Goal: Transaction & Acquisition: Purchase product/service

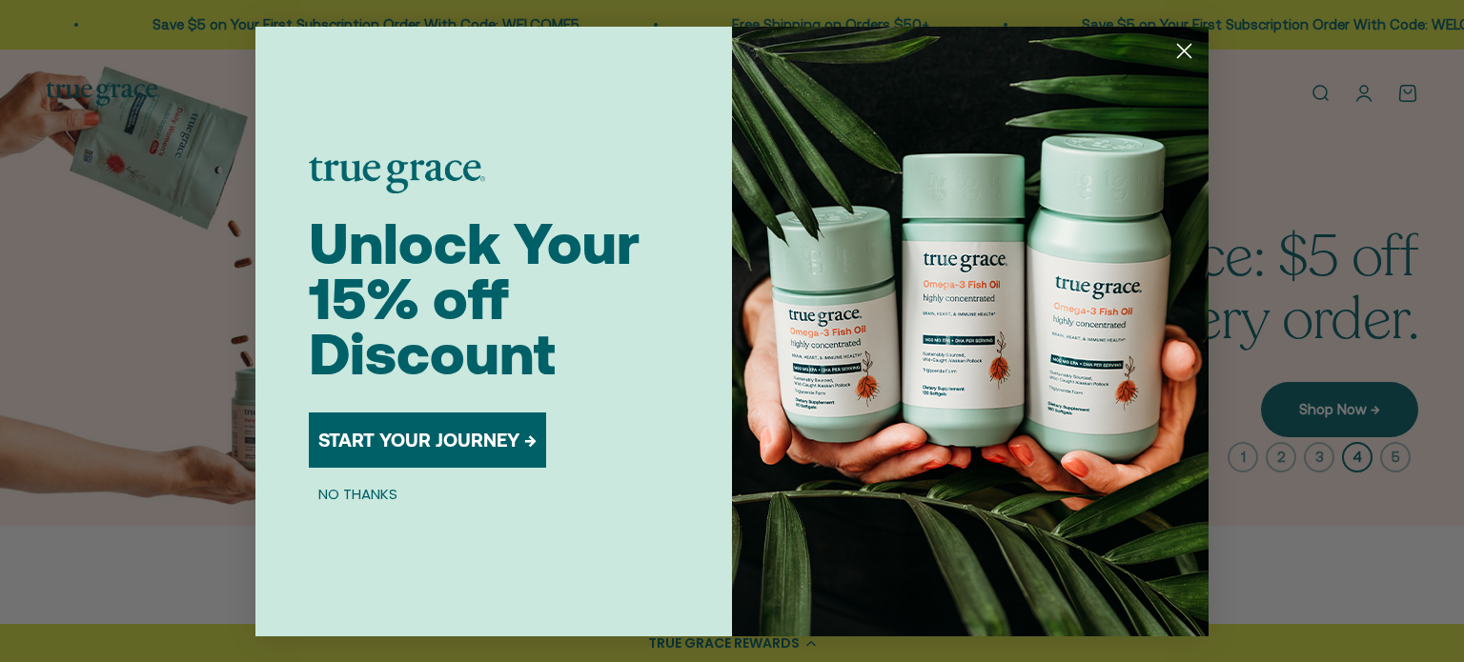
click at [1182, 46] on circle "Close dialog" at bounding box center [1184, 49] width 31 height 31
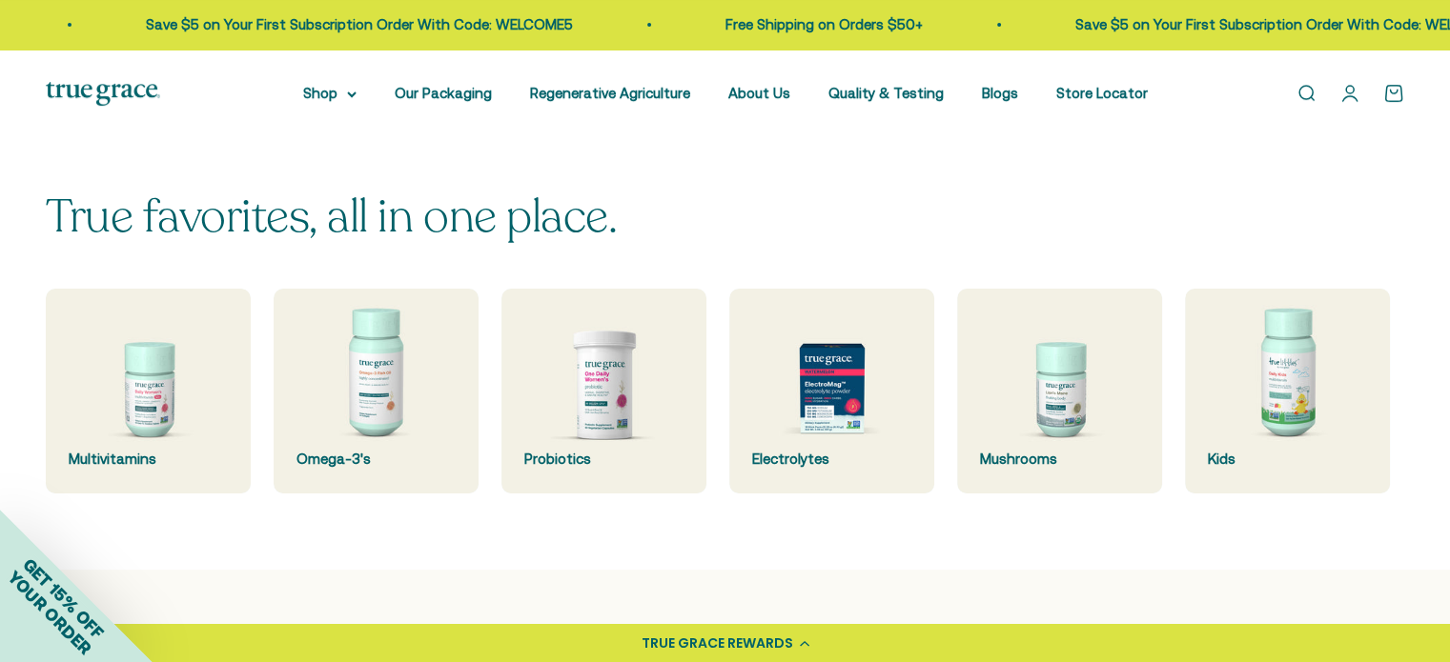
scroll to position [572, 0]
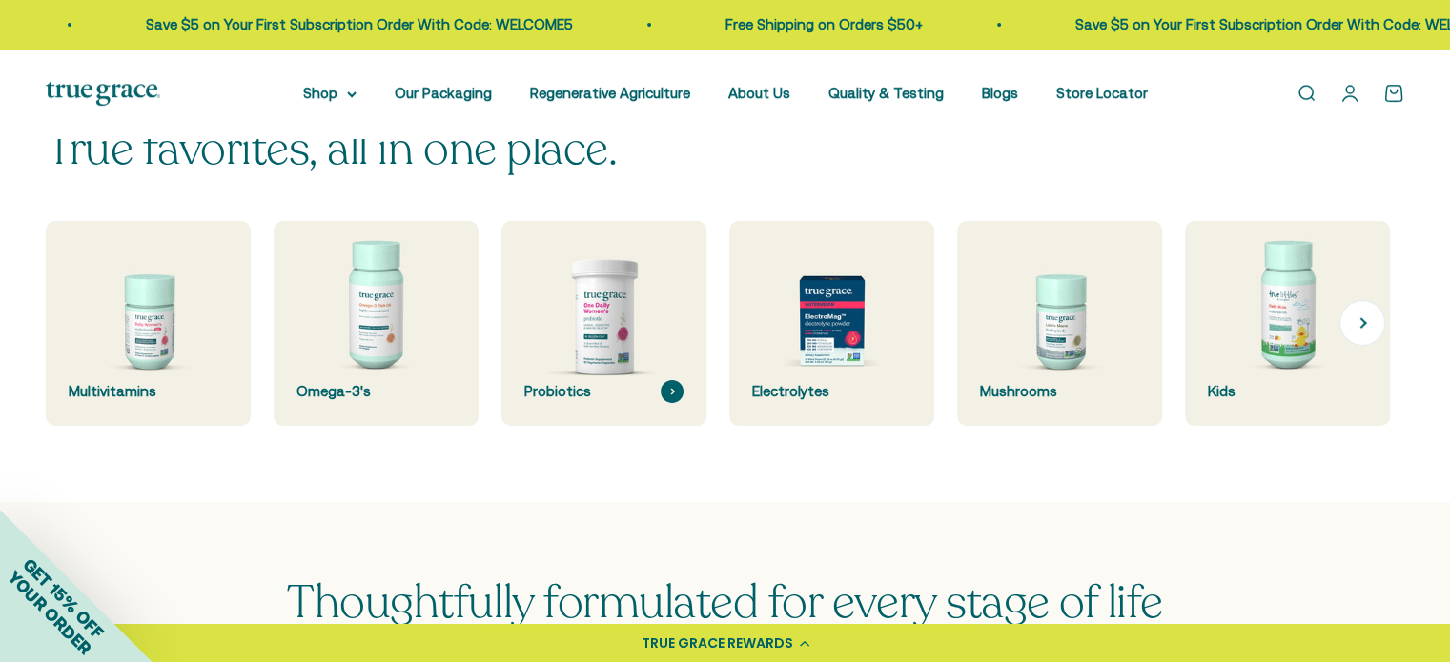
click at [627, 342] on img at bounding box center [604, 322] width 217 height 217
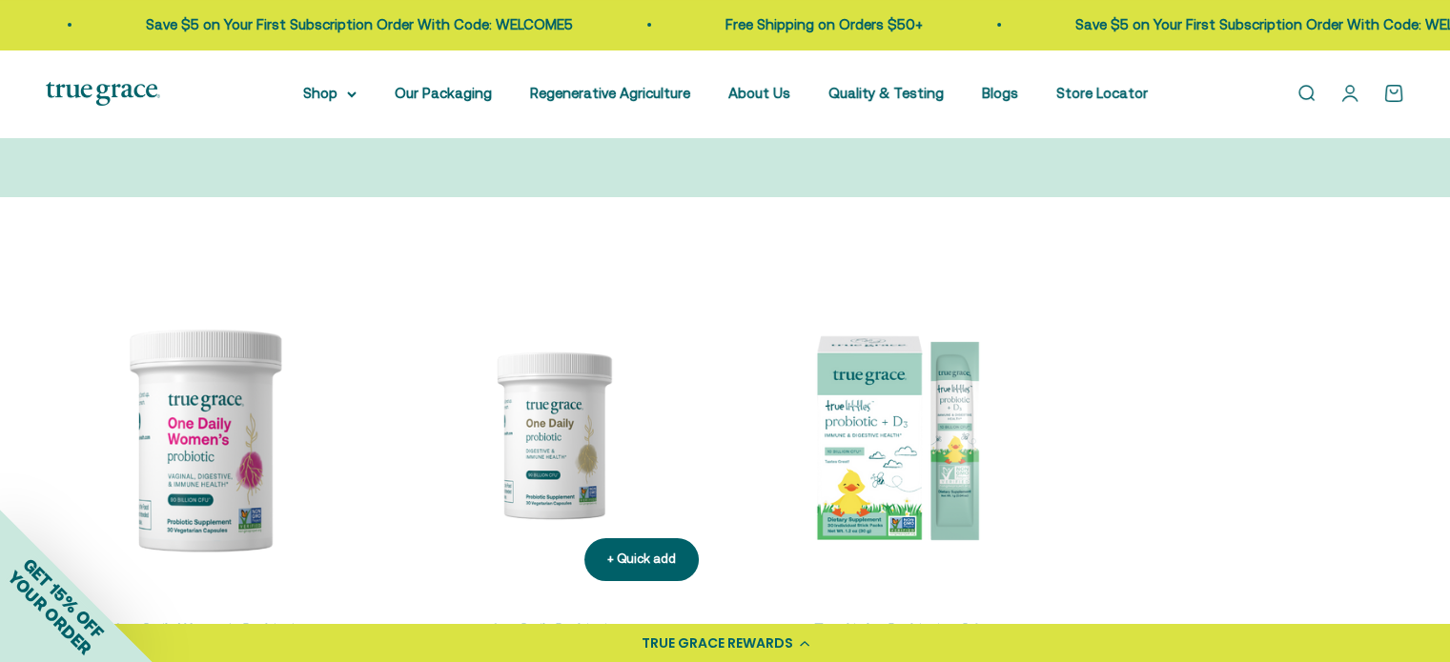
scroll to position [381, 0]
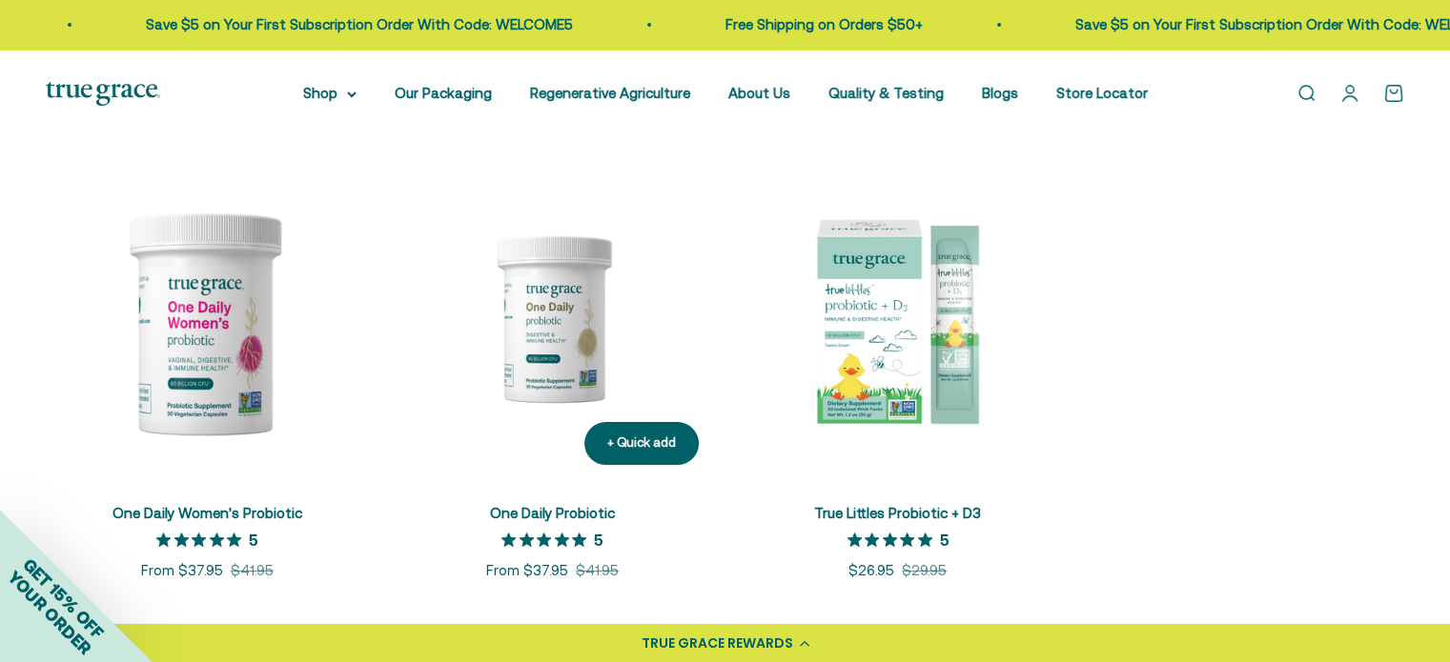
click at [548, 342] on img at bounding box center [552, 318] width 322 height 322
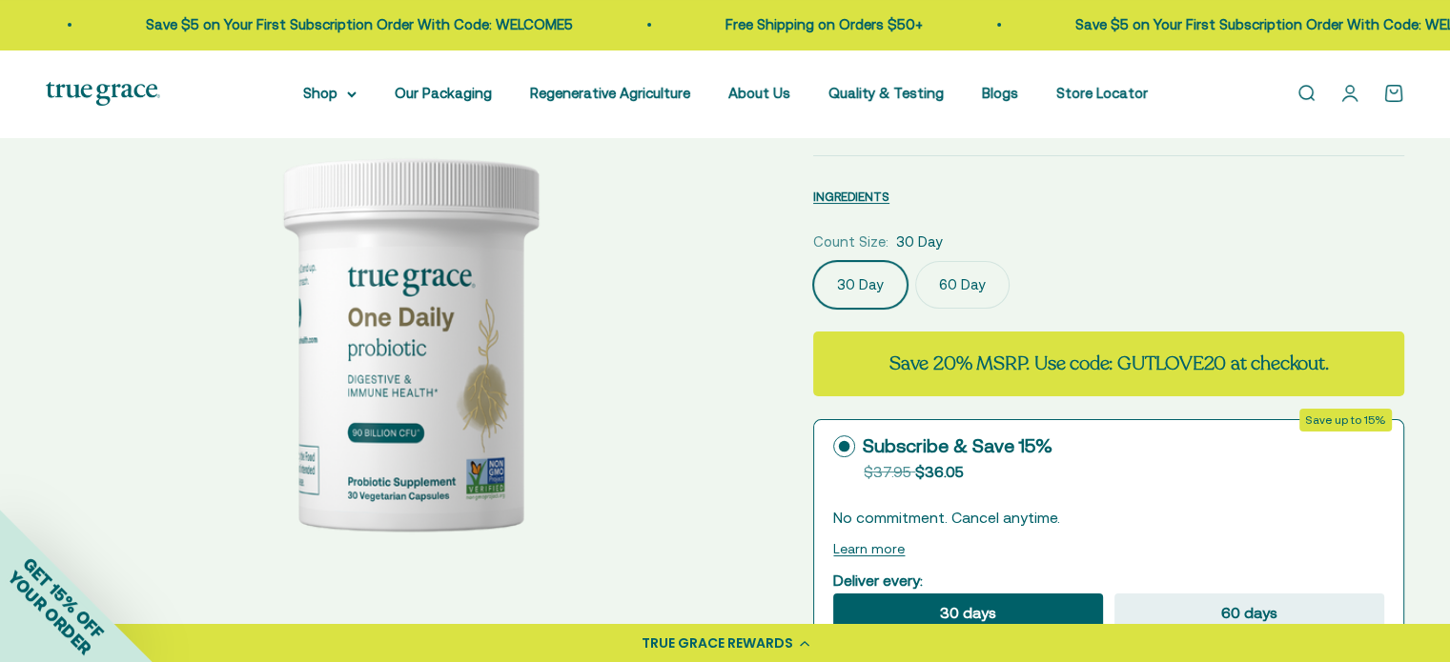
scroll to position [286, 0]
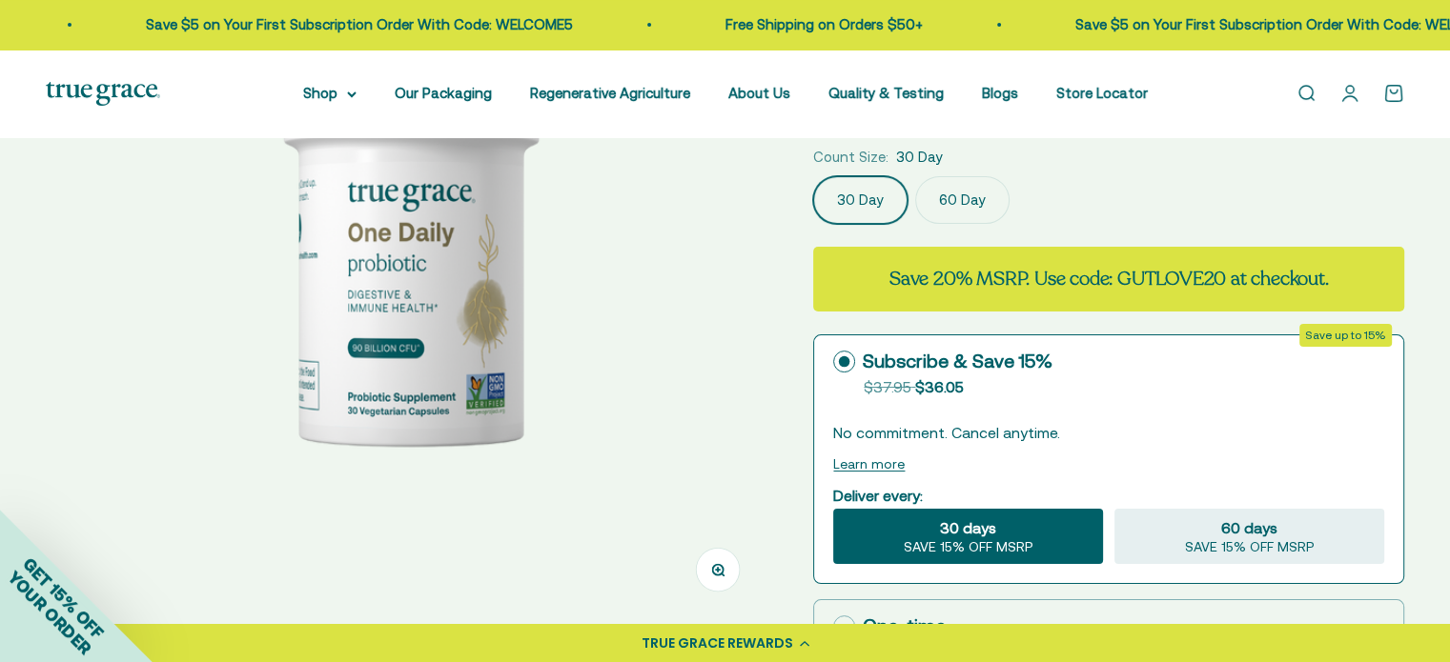
select select "3"
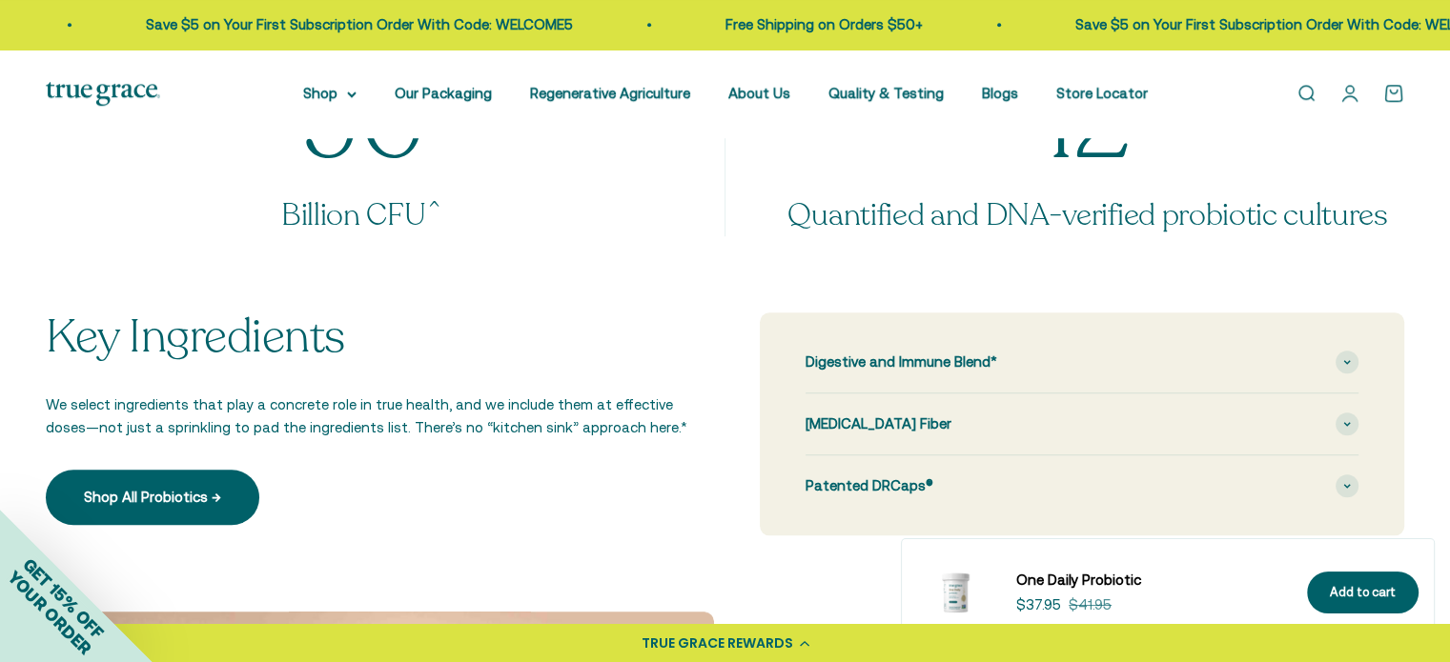
scroll to position [1716, 0]
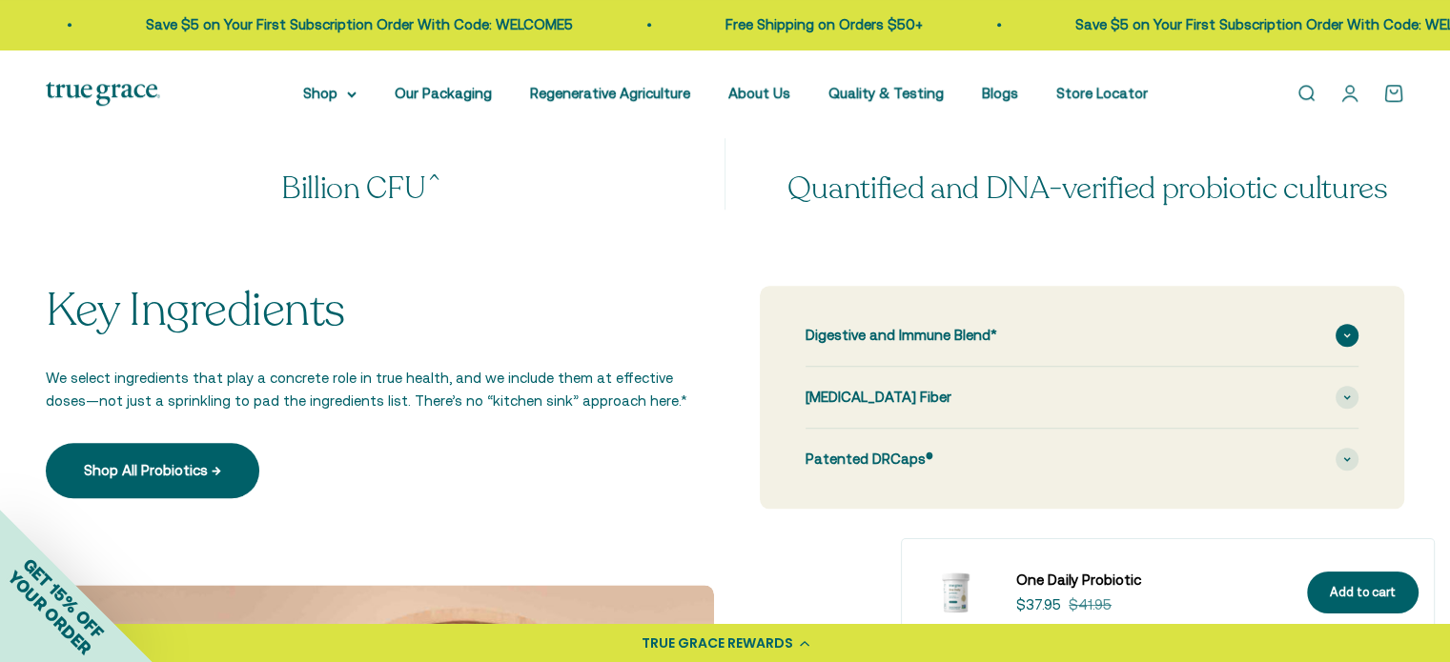
click at [1352, 336] on span at bounding box center [1346, 335] width 23 height 23
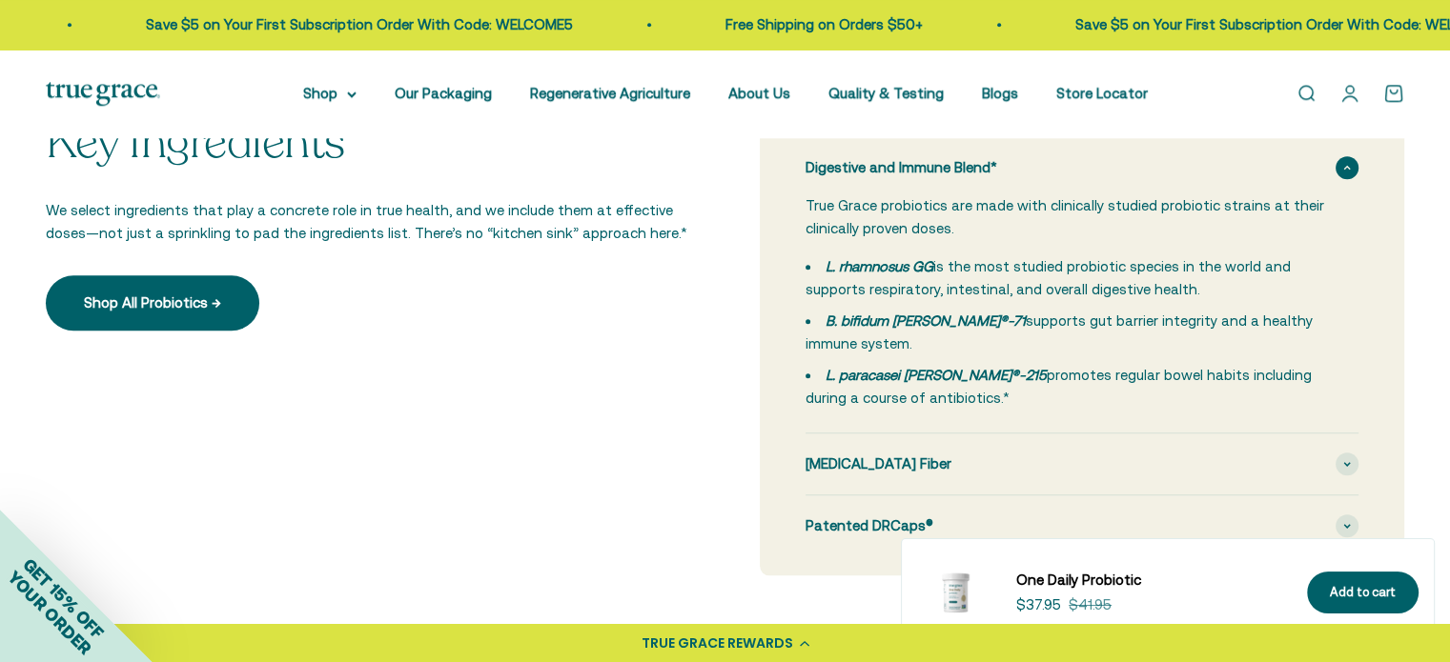
scroll to position [1906, 0]
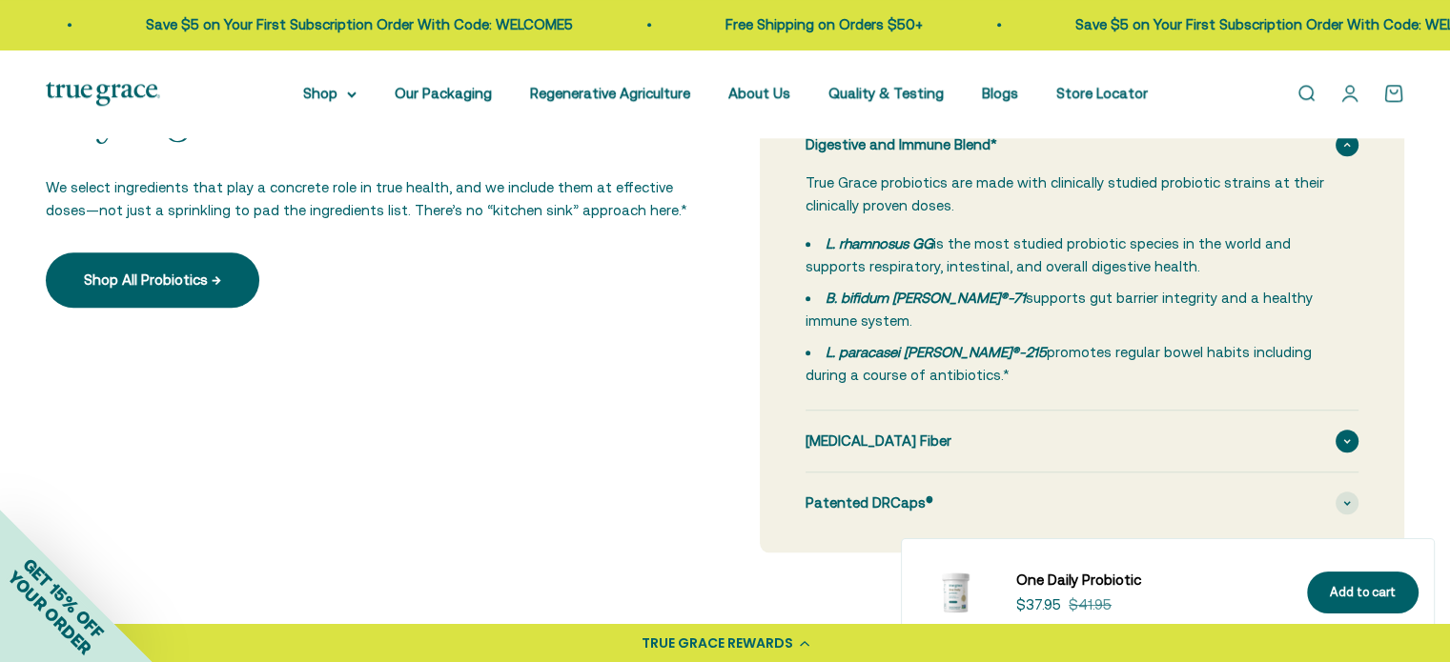
click at [1350, 441] on icon at bounding box center [1347, 441] width 8 height 6
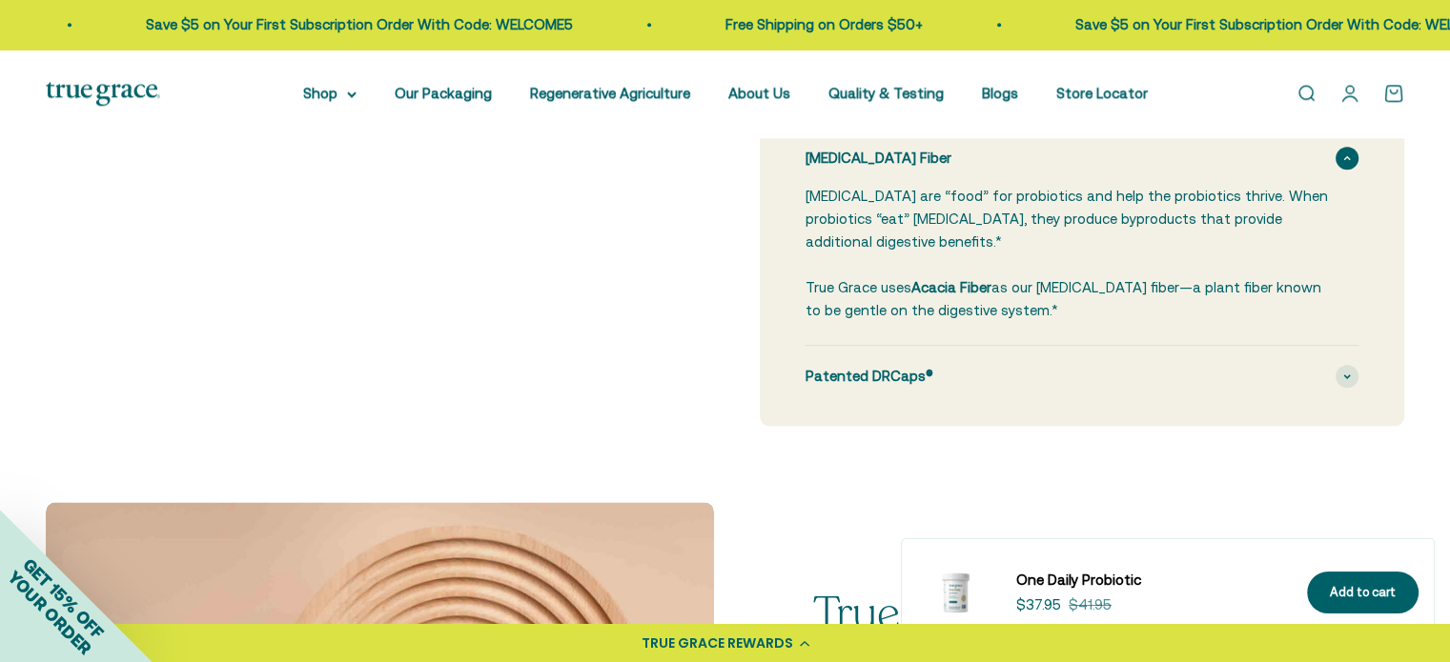
scroll to position [2192, 0]
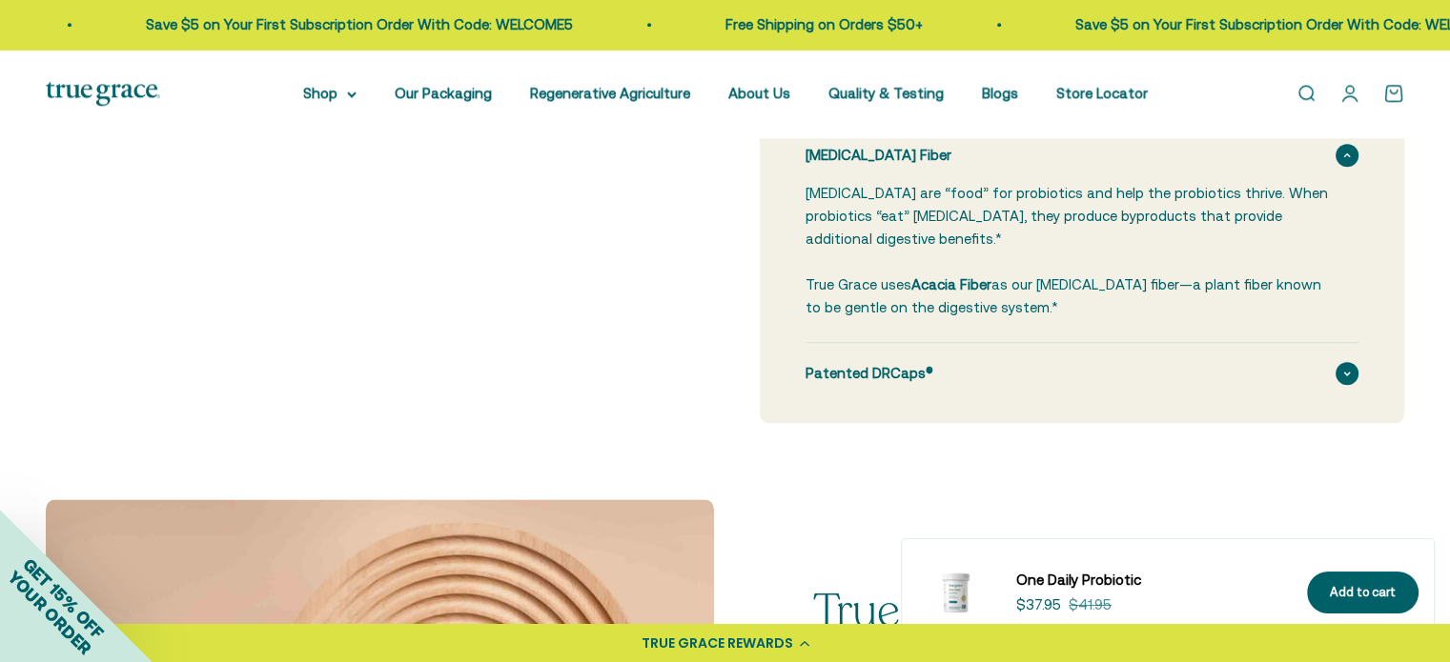
click at [1337, 371] on span at bounding box center [1346, 373] width 23 height 23
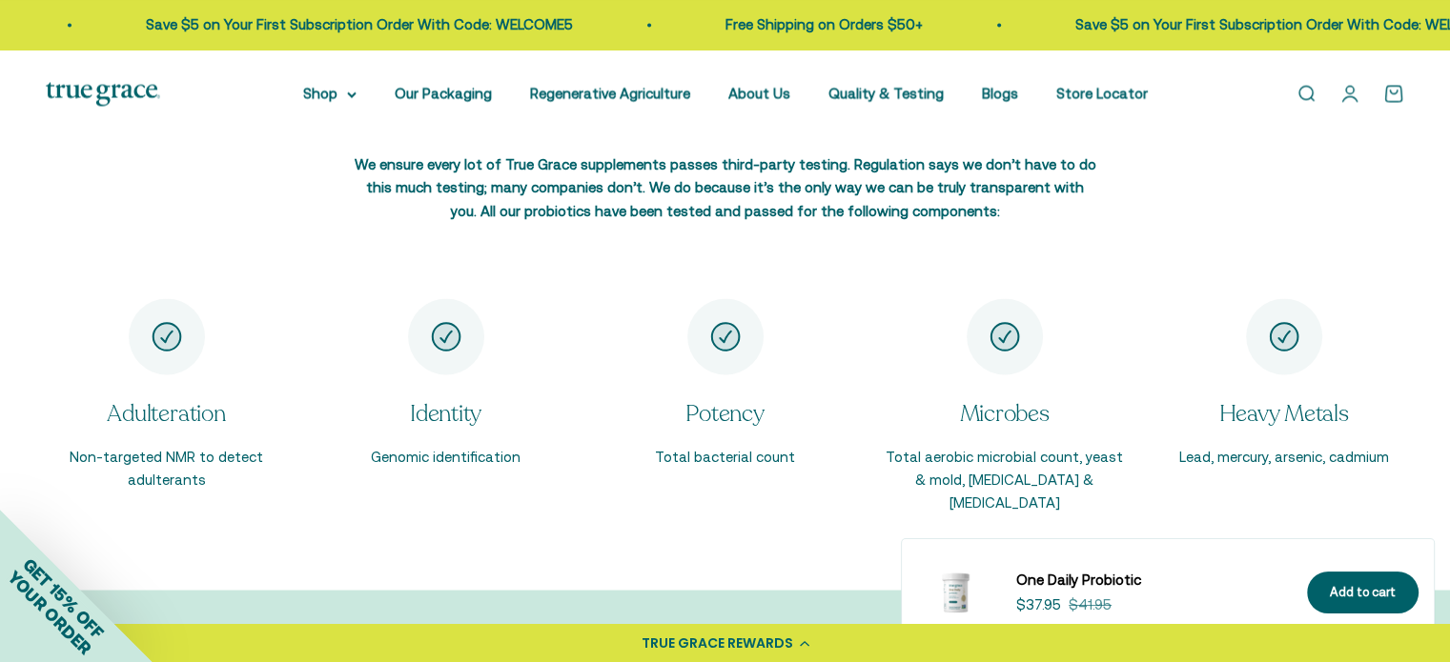
scroll to position [3431, 0]
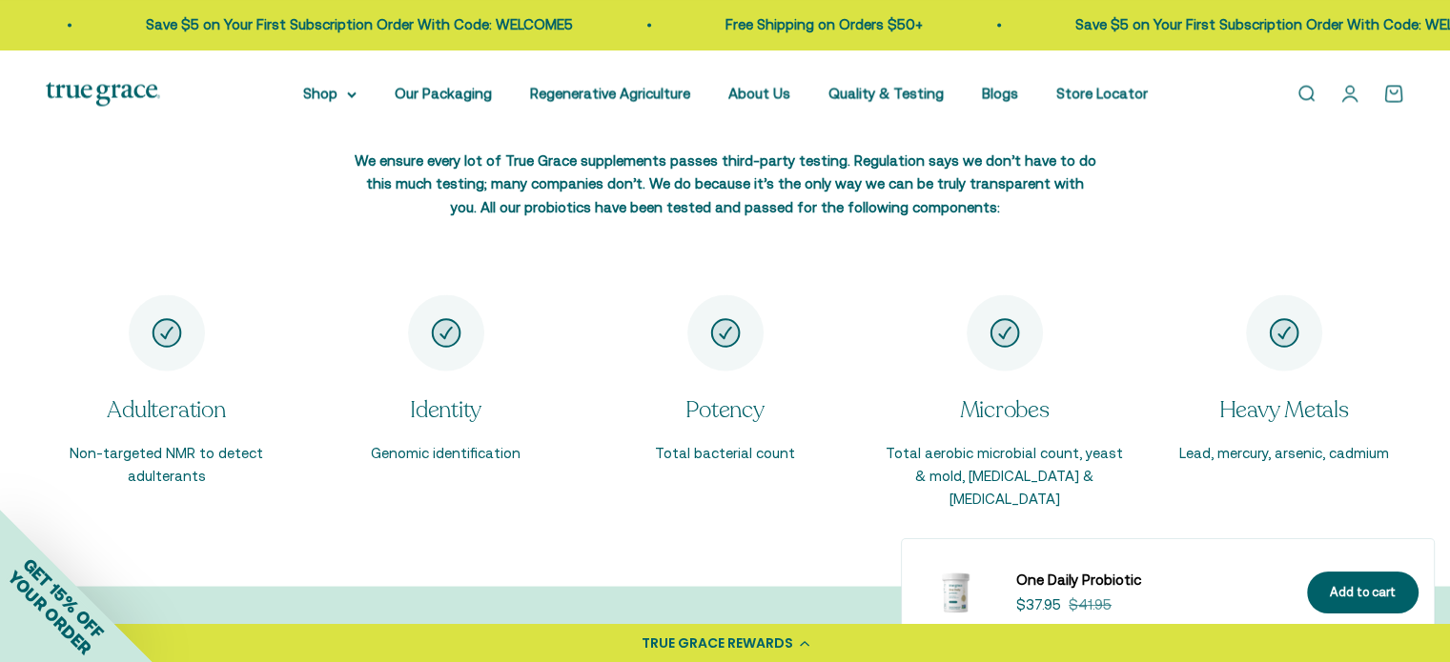
click at [724, 356] on div "Item 3 of 5" at bounding box center [725, 333] width 76 height 76
click at [732, 358] on div "Item 3 of 5" at bounding box center [725, 333] width 76 height 76
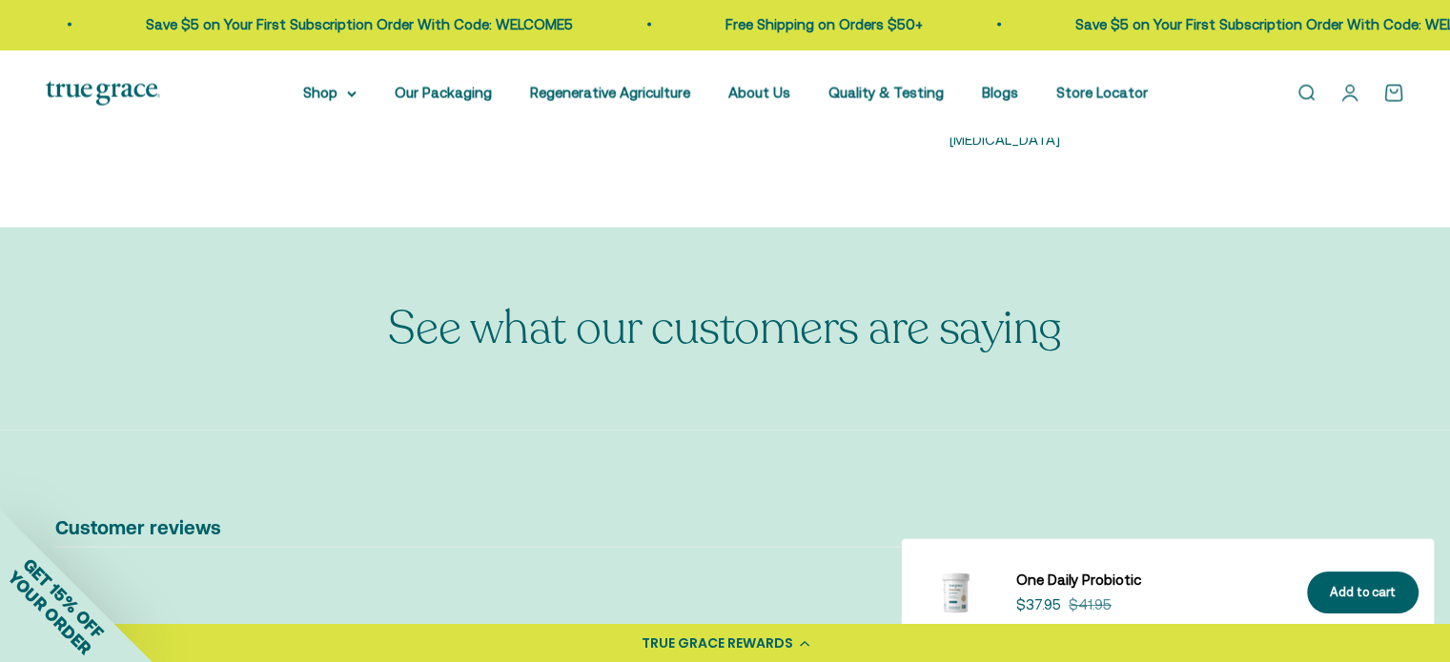
scroll to position [3908, 0]
